Goal: Information Seeking & Learning: Learn about a topic

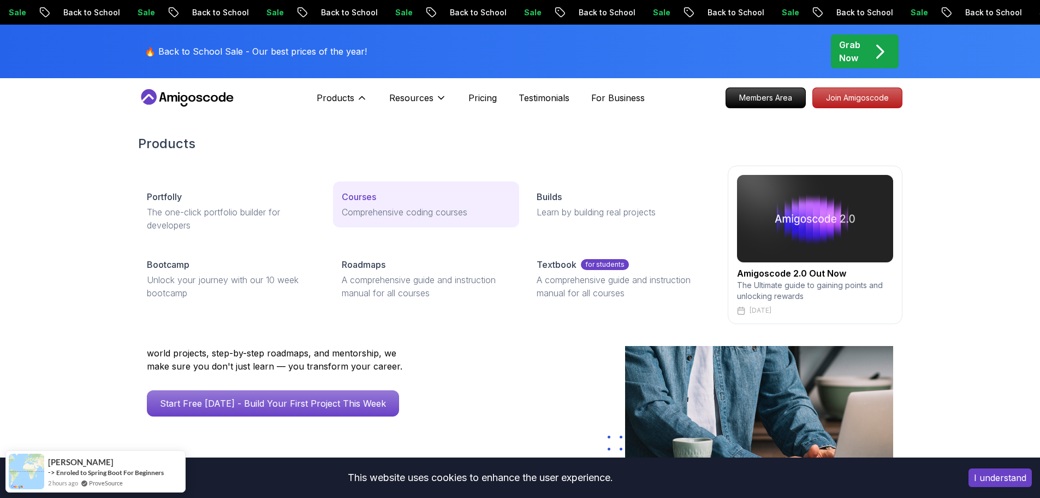
click at [362, 199] on p "Courses" at bounding box center [359, 196] width 34 height 13
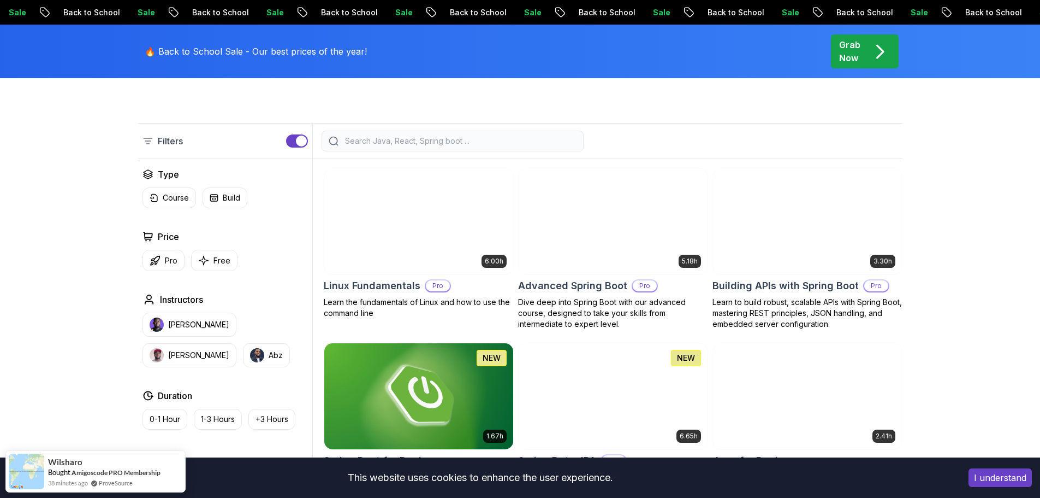
scroll to position [273, 0]
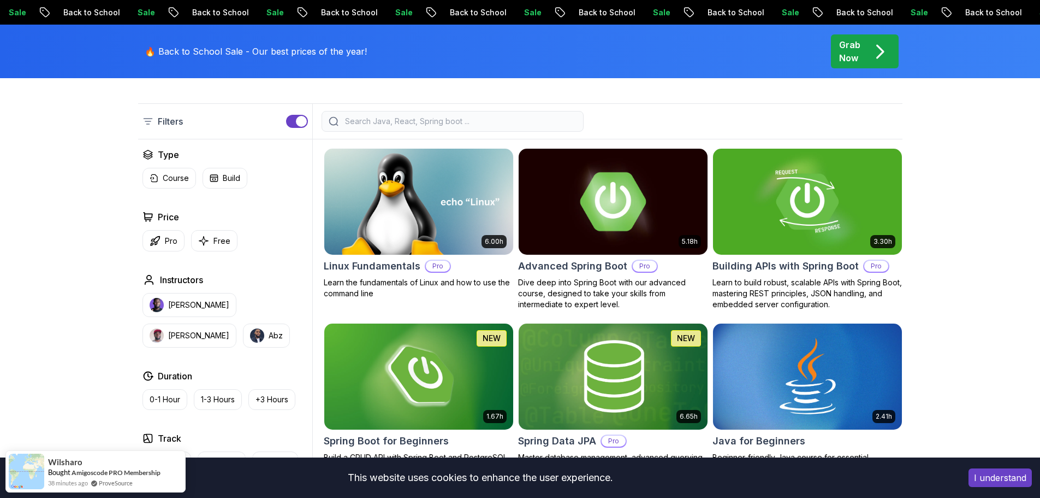
click at [214, 241] on p "Free" at bounding box center [222, 240] width 17 height 11
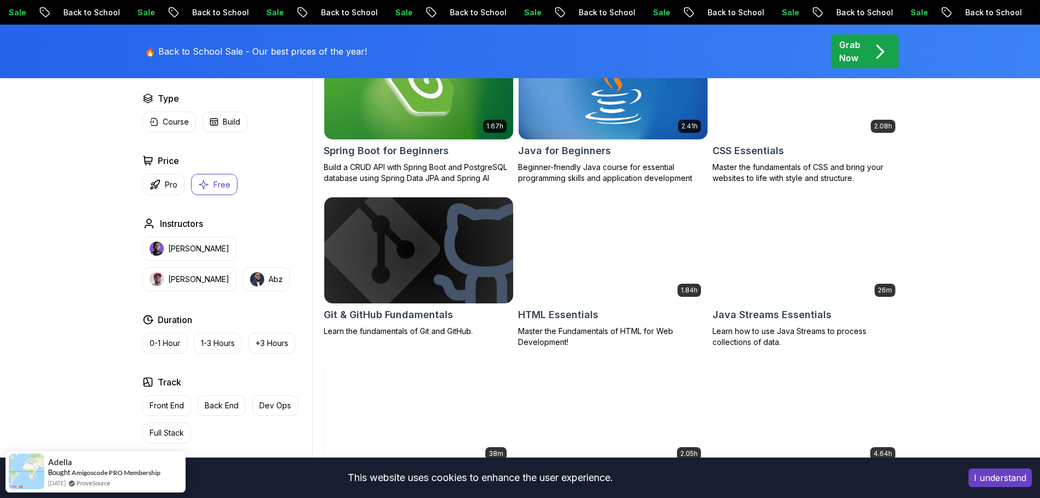
scroll to position [382, 0]
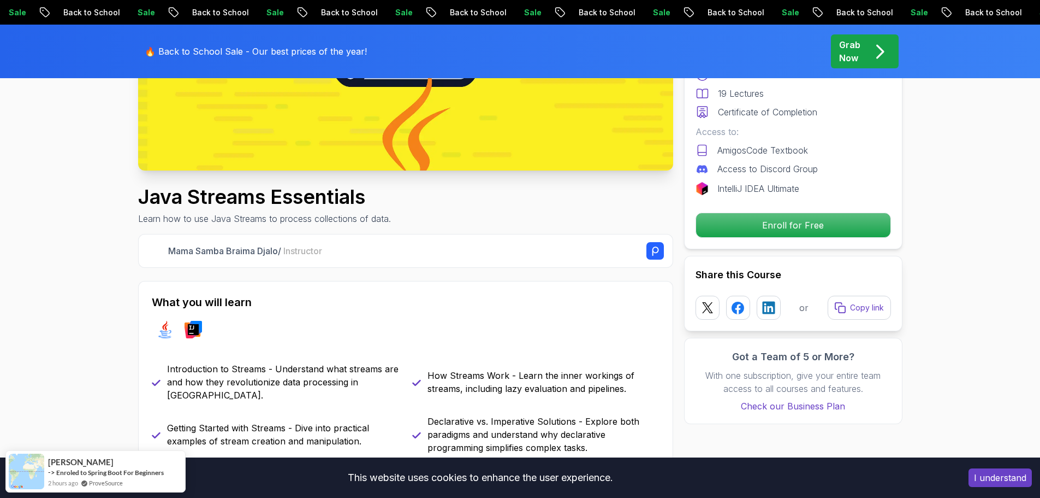
scroll to position [273, 0]
